Goal: Obtain resource: Download file/media

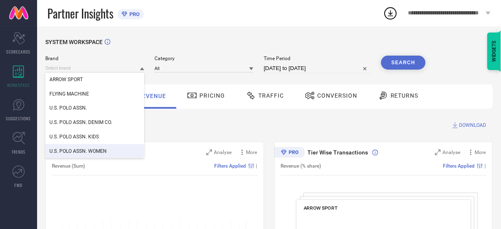
click at [82, 147] on div "U.S. POLO ASSN. WOMEN" at bounding box center [94, 151] width 99 height 14
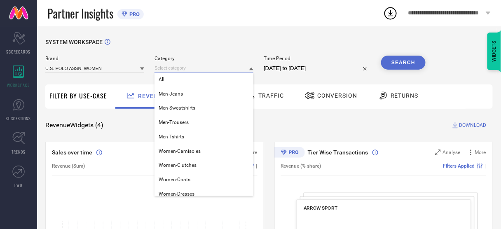
click at [193, 67] on input at bounding box center [204, 68] width 99 height 9
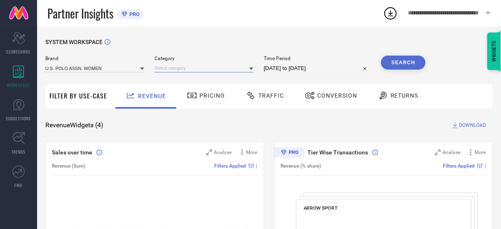
drag, startPoint x: 182, startPoint y: 67, endPoint x: 177, endPoint y: 69, distance: 5.4
click at [177, 69] on input at bounding box center [204, 68] width 99 height 9
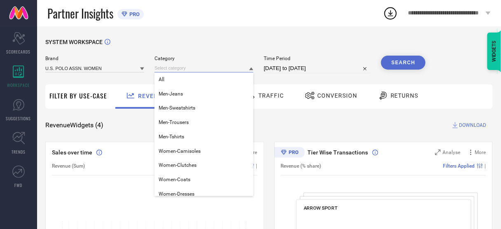
click at [177, 69] on input at bounding box center [204, 68] width 99 height 9
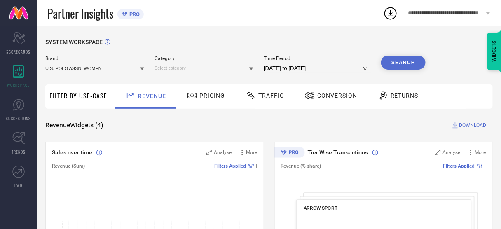
click at [177, 69] on input at bounding box center [204, 68] width 99 height 9
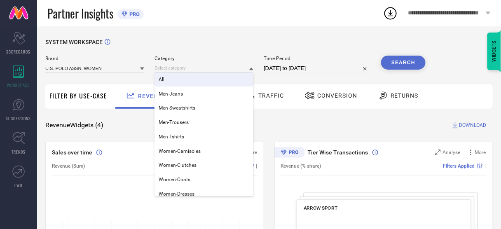
click at [176, 79] on div "All" at bounding box center [204, 80] width 99 height 14
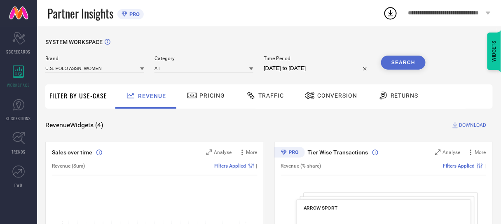
select select "6"
select select "2025"
select select "7"
select select "2025"
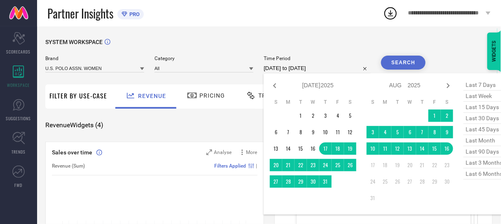
click at [282, 71] on input "[DATE] to [DATE]" at bounding box center [317, 68] width 107 height 10
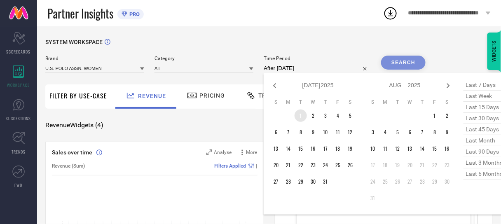
click at [303, 116] on td "1" at bounding box center [301, 116] width 12 height 12
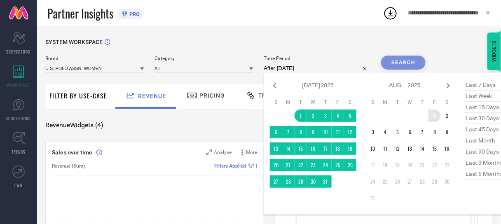
type input "[DATE] to [DATE]"
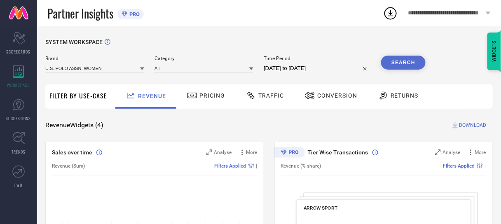
select select "6"
select select "2025"
select select "7"
select select "2025"
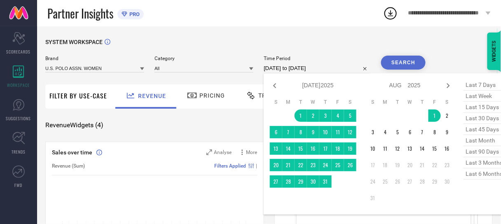
click at [334, 71] on input "[DATE] to [DATE]" at bounding box center [317, 68] width 107 height 10
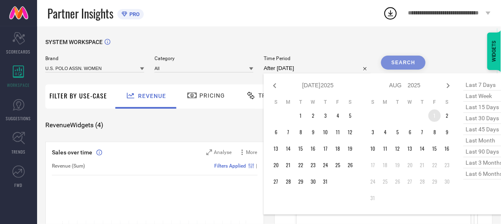
click at [433, 116] on td "1" at bounding box center [435, 116] width 12 height 12
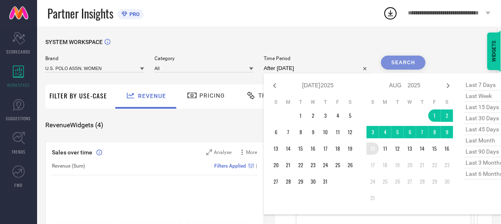
type input "[DATE] to [DATE]"
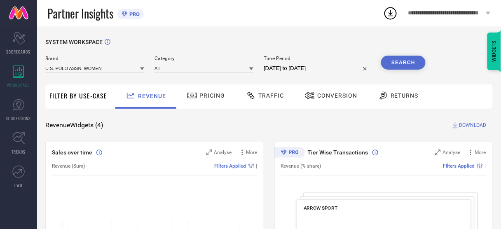
click at [402, 65] on button "Search" at bounding box center [403, 63] width 45 height 14
click at [331, 98] on span "Conversion" at bounding box center [337, 95] width 40 height 7
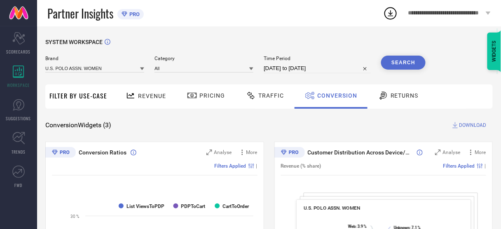
click at [469, 129] on span "DOWNLOAD" at bounding box center [473, 125] width 27 height 8
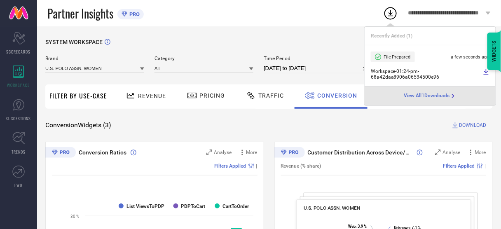
select select "7"
select select "2025"
select select "8"
select select "2025"
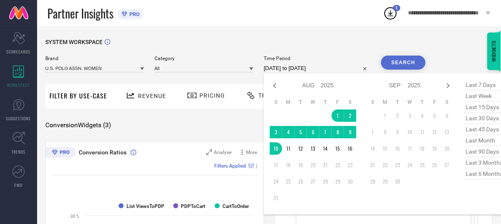
click at [307, 71] on input "[DATE] to [DATE]" at bounding box center [317, 68] width 107 height 10
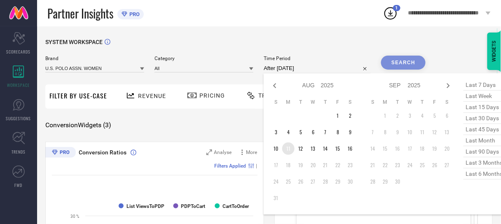
click at [286, 148] on td "11" at bounding box center [288, 149] width 12 height 12
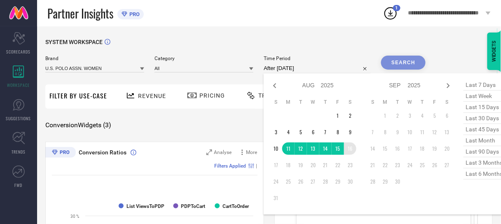
type input "[DATE] to [DATE]"
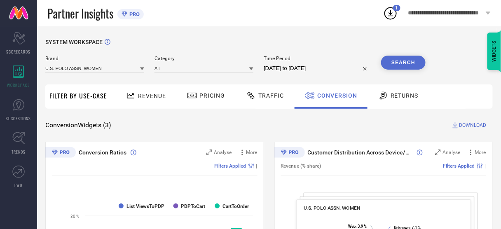
click at [404, 61] on button "Search" at bounding box center [403, 63] width 45 height 14
click at [467, 127] on span "DOWNLOAD" at bounding box center [473, 125] width 27 height 8
